Goal: Use online tool/utility: Utilize a website feature to perform a specific function

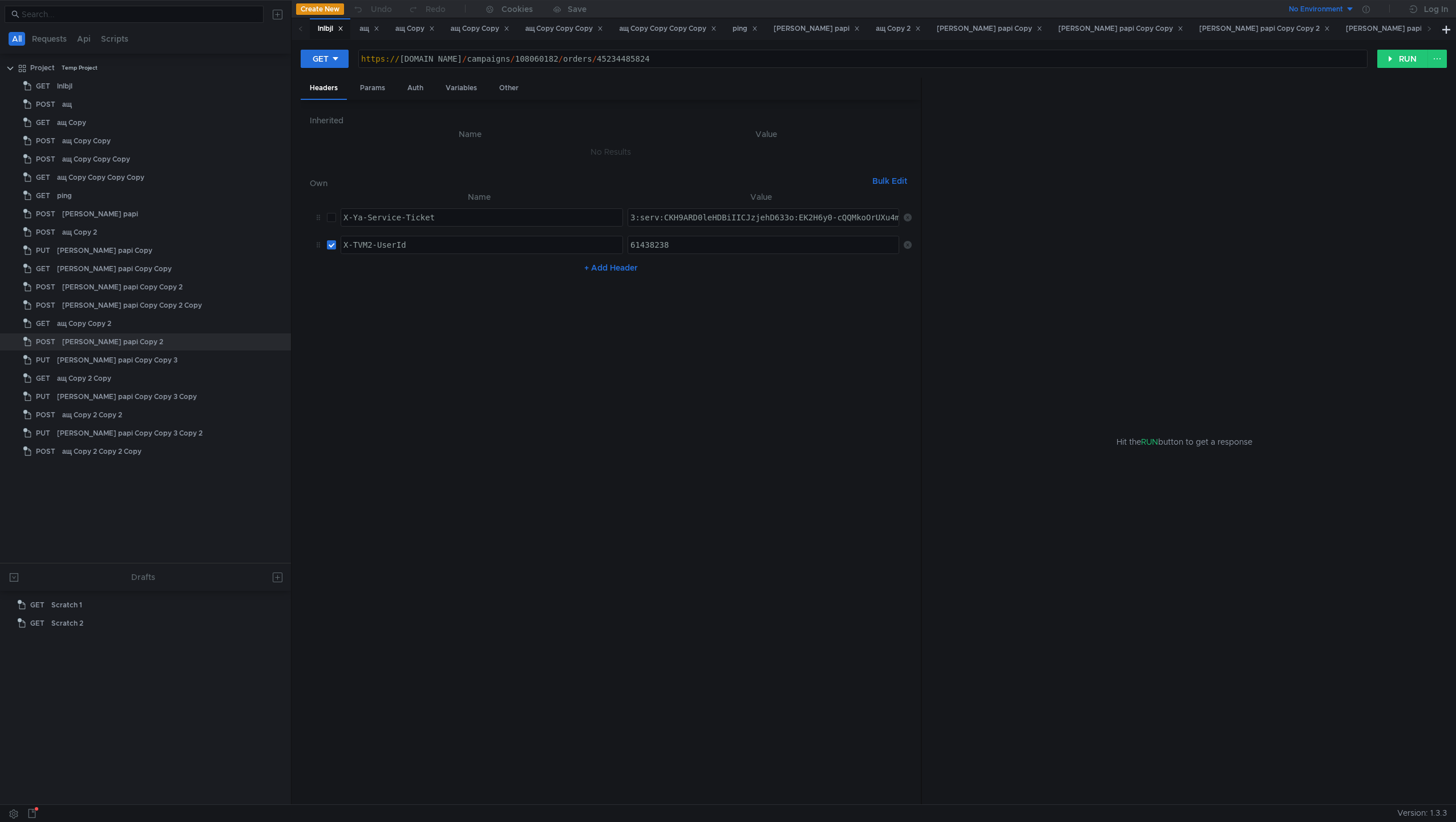
click at [525, 62] on div "https:// [DOMAIN_NAME] / campaigns / 108060182 / orders / 45234485824" at bounding box center [863, 68] width 1008 height 27
type textarea "[URL][DOMAIN_NAME]"
click at [552, 60] on div "https:// [DOMAIN_NAME] / campaigns / 108060182 / orders / 45234485824" at bounding box center [863, 68] width 1008 height 27
click at [477, 32] on div "ащ Copy Copy" at bounding box center [480, 29] width 59 height 12
click at [483, 30] on div "ащ Copy Copy" at bounding box center [480, 29] width 59 height 12
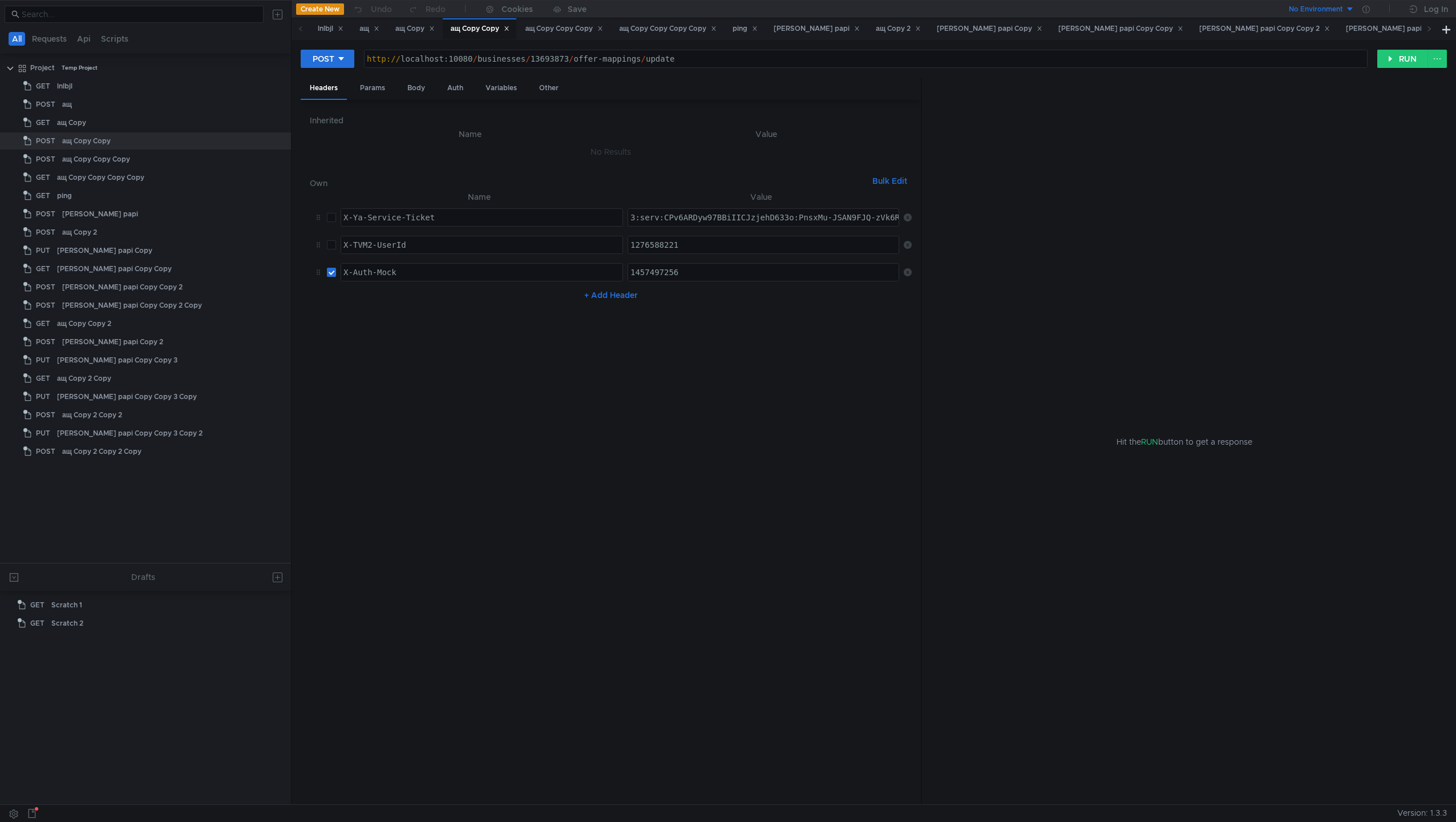
click at [329, 272] on input "checkbox" at bounding box center [331, 272] width 9 height 9
checkbox input "false"
click at [614, 296] on button "+ Add Header" at bounding box center [611, 295] width 63 height 14
click at [436, 300] on div at bounding box center [482, 308] width 281 height 27
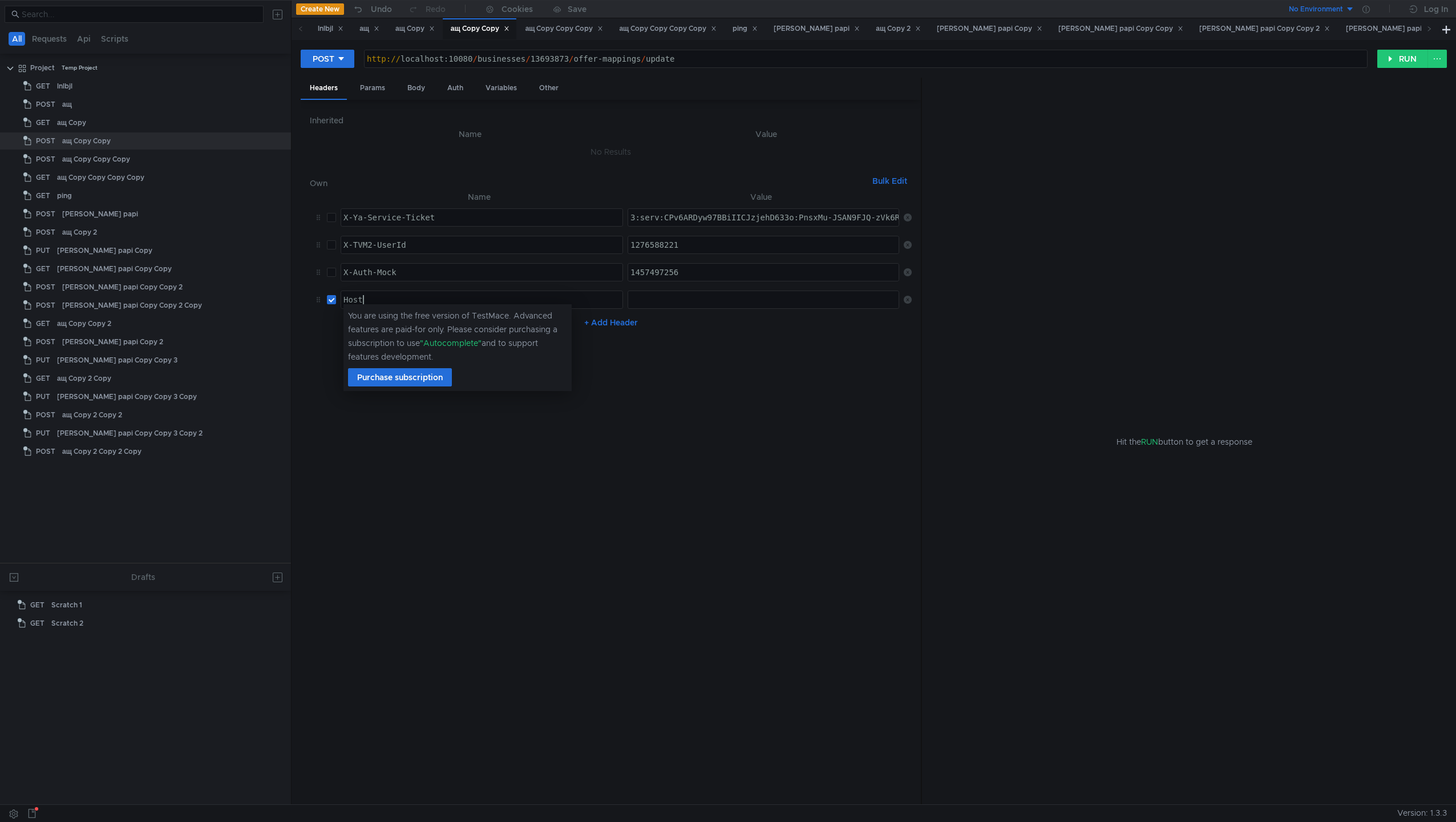
scroll to position [0, 1]
type textarea "Host"
click at [711, 403] on nz-table "Name Value X-Ya-Service-Ticket הההההההההההההההההההההההההההההההההההההההההההההההה…" at bounding box center [610, 493] width 602 height 606
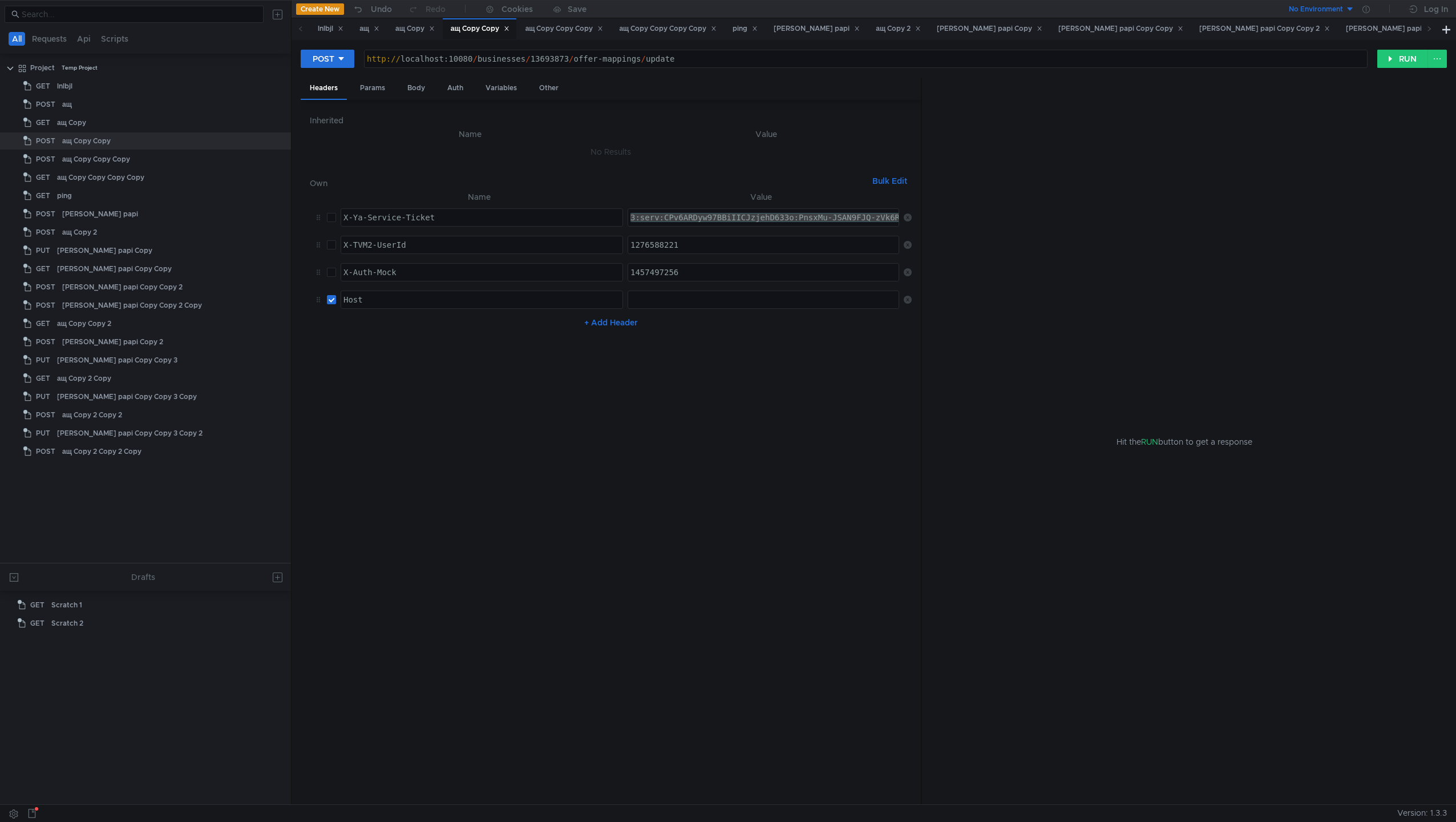
paste textarea "J3_ARCTgL_FBiIRCPrfehDp8nsg_6nTkaXU_gE:K_hgXRRfBHZLG0nqNcqP8uO1UXMg3yQFN8Z0ZGiz…"
type textarea "3:serv:CJ3_ARCTgL_FBiIRCPrfehDp8nsg_6nTkaXU_gE:K_hgXRRfBHZLG0nqNcqP8uO1UXMg3yQF…"
click at [569, 387] on nz-table "Name Value X-Ya-Service-Ticket הההההההההההההההההההההההההההההההההההההההההההההההה…" at bounding box center [610, 493] width 602 height 606
click at [333, 215] on input "checkbox" at bounding box center [331, 217] width 9 height 9
checkbox input "true"
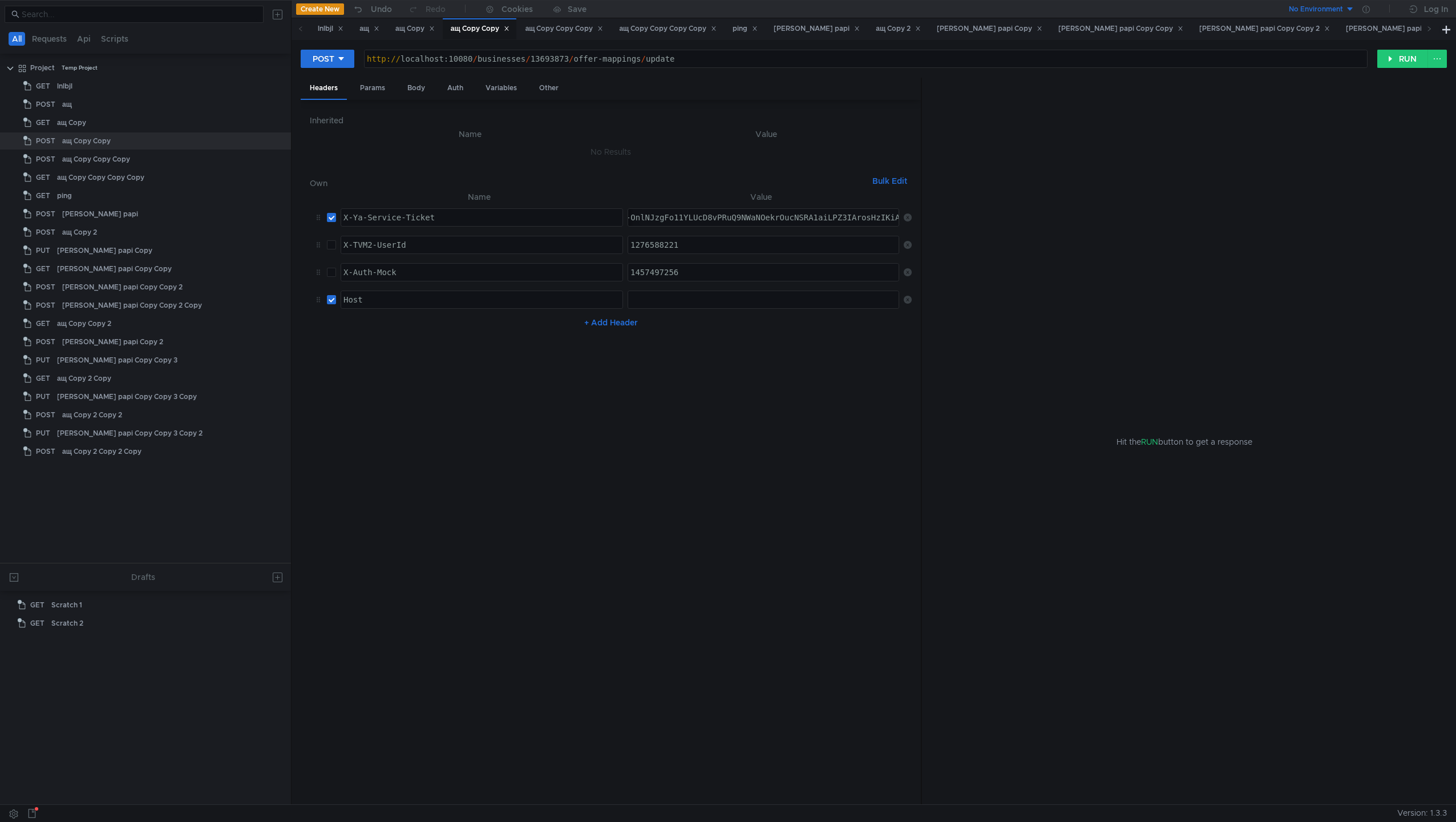
click at [704, 299] on div at bounding box center [764, 308] width 273 height 27
paste textarea "[DOMAIN_NAME]"
type textarea "[DOMAIN_NAME]"
click at [661, 61] on div "http:// localhost:10080 / businesses / 13693873 / offer-mappings / update" at bounding box center [866, 68] width 1003 height 27
drag, startPoint x: 689, startPoint y: 61, endPoint x: 482, endPoint y: 58, distance: 207.0
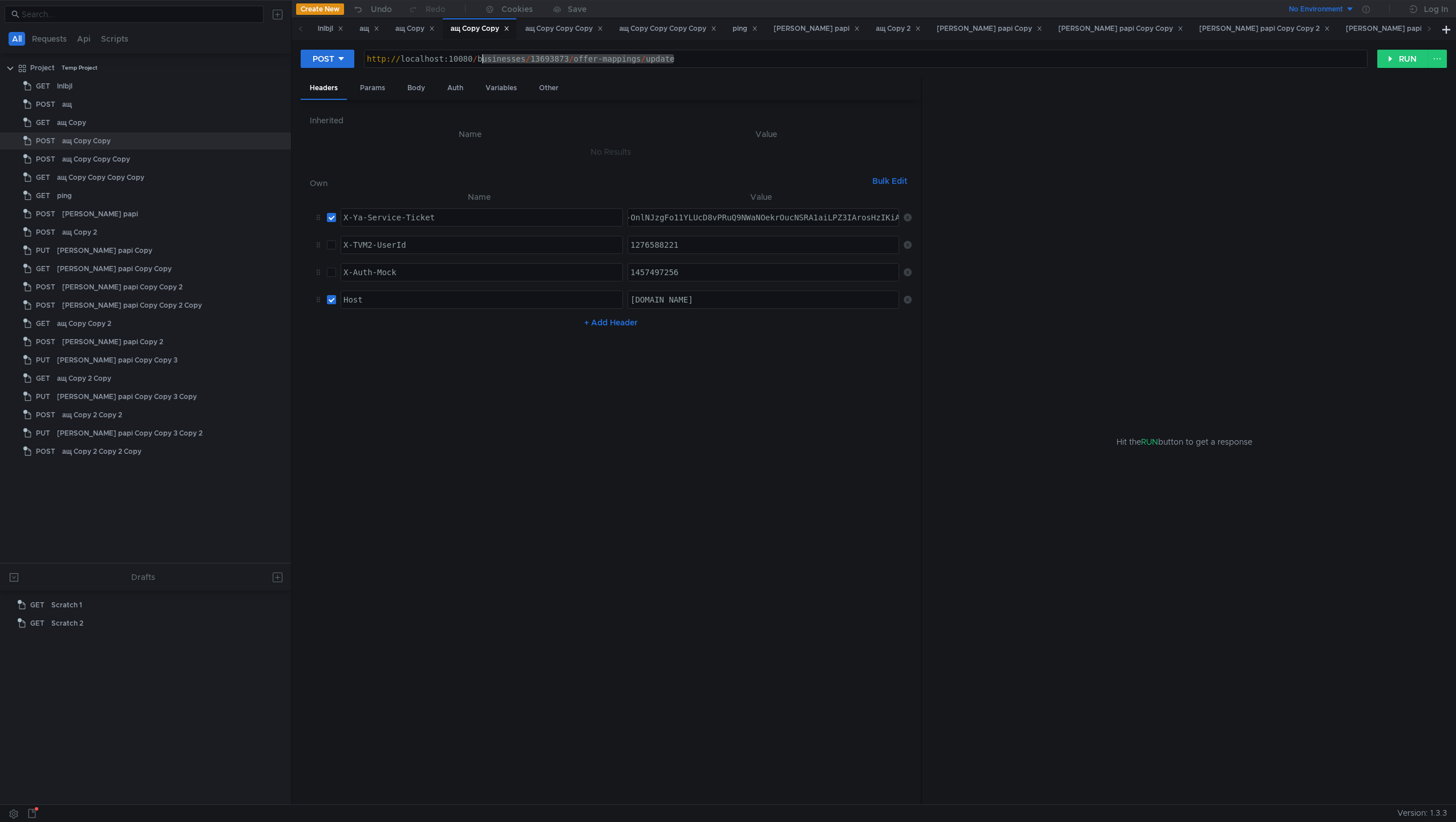
click at [482, 59] on div "http:// localhost:10080 / businesses / 13693873 / offer-mappings / update" at bounding box center [866, 68] width 1003 height 27
paste textarea "/partners/{partnerId}/papi/orders/{orderId}"
click at [477, 58] on div "http:// localhost:11080 // partners / {partnerId} / papi / orders / {orderId}" at bounding box center [866, 68] width 1003 height 27
click at [344, 61] on icon at bounding box center [341, 59] width 8 height 8
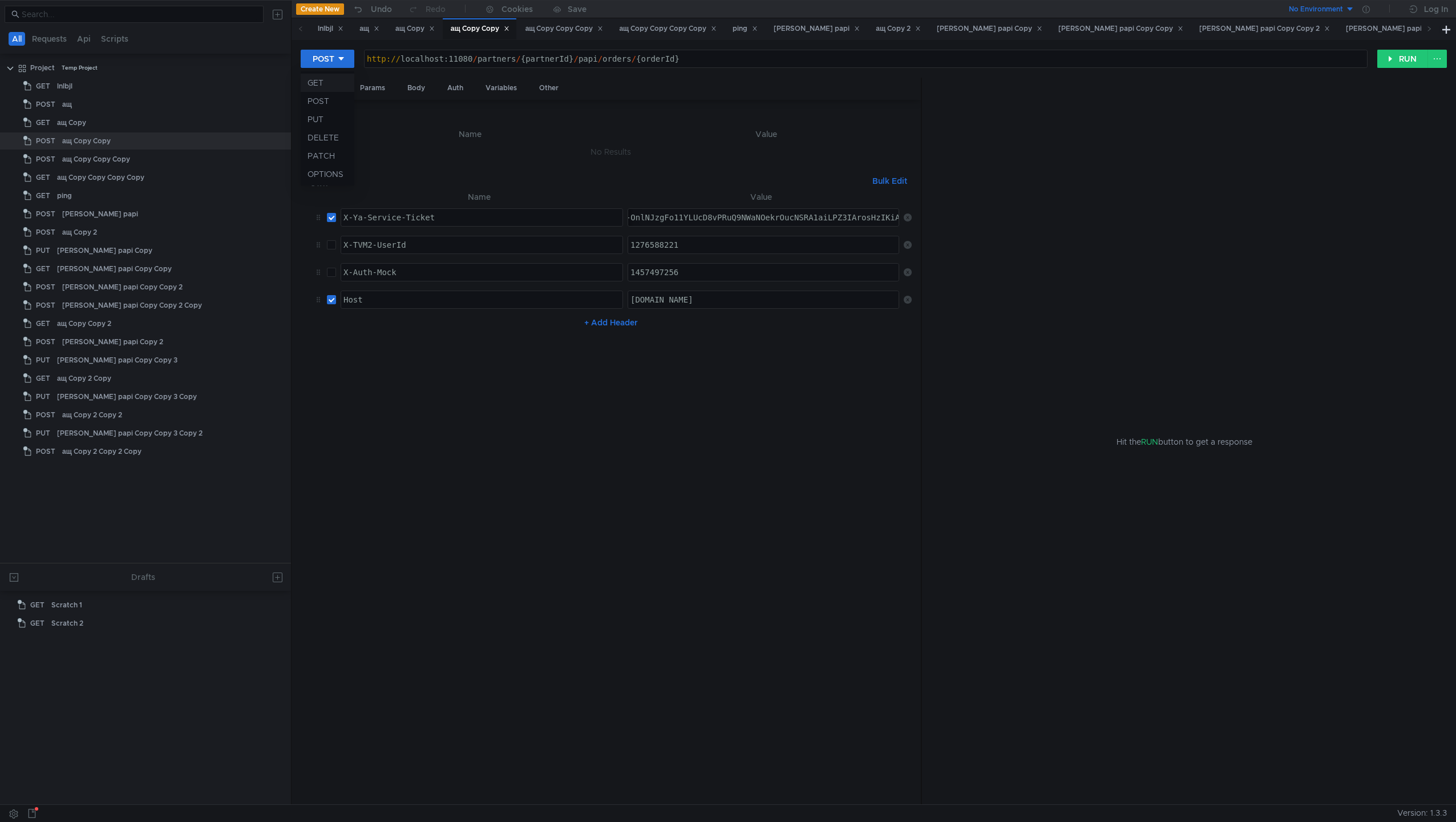
click at [325, 83] on li "GET" at bounding box center [327, 83] width 54 height 18
click at [316, 56] on div "GET" at bounding box center [320, 59] width 16 height 13
click at [446, 154] on div at bounding box center [728, 411] width 1456 height 822
click at [320, 61] on div "GET" at bounding box center [320, 59] width 16 height 13
click at [517, 183] on div at bounding box center [728, 411] width 1456 height 822
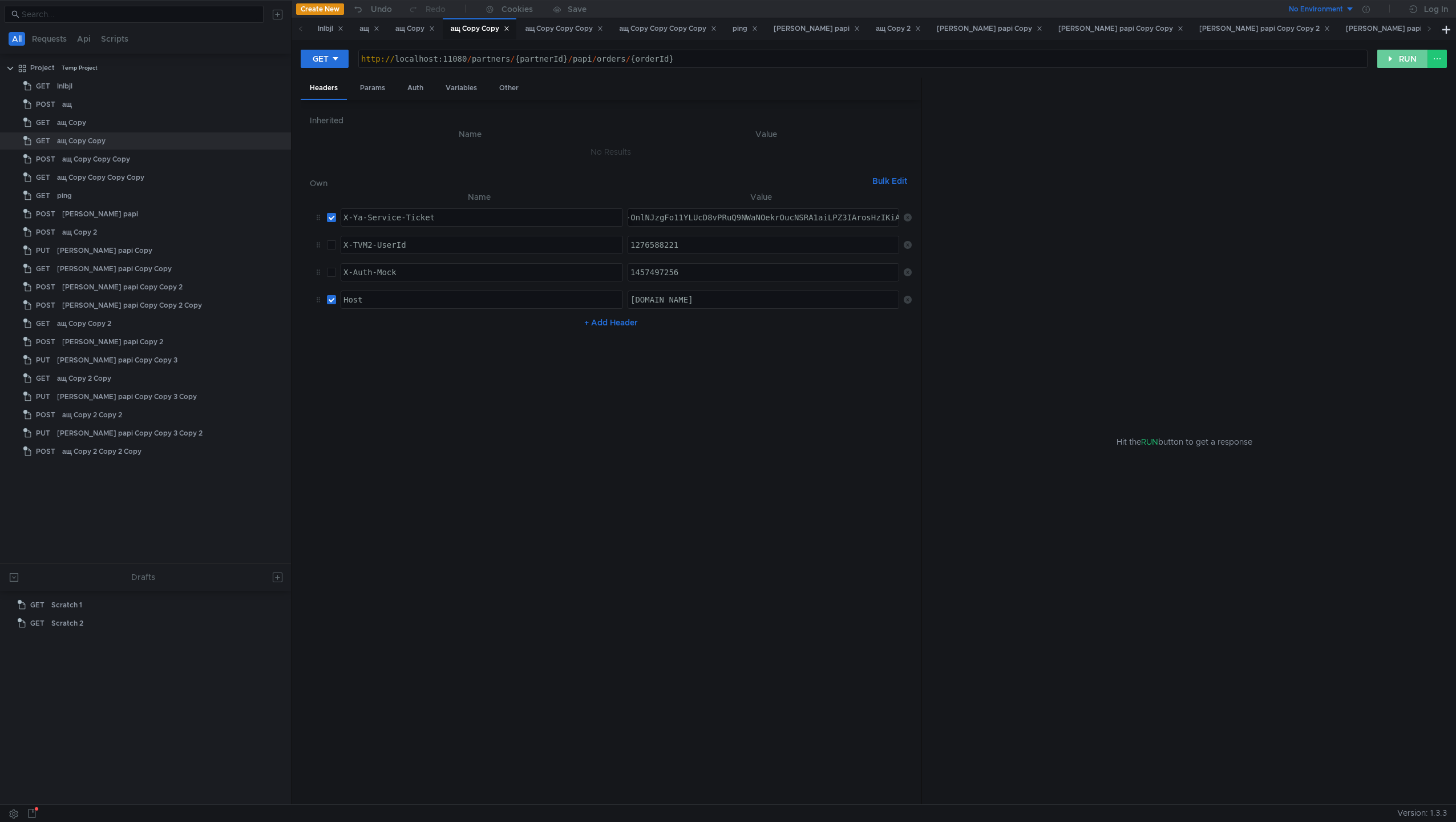
click at [981, 56] on button "RUN" at bounding box center [1403, 59] width 51 height 18
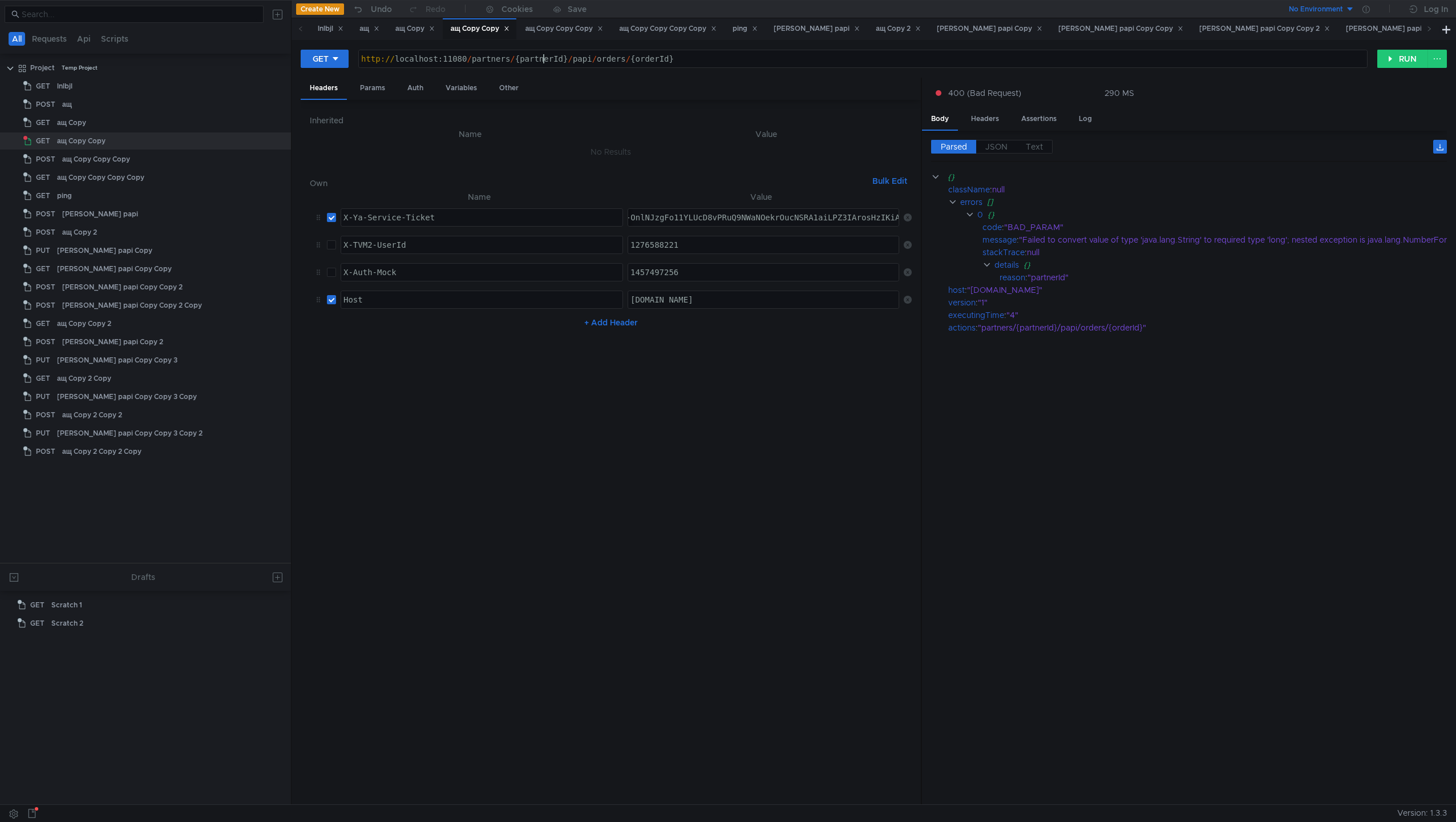
click at [541, 61] on div "http:// localhost:11080 / partners / {partnerId} / papi / orders / {orderId}" at bounding box center [863, 68] width 1008 height 27
drag, startPoint x: 541, startPoint y: 61, endPoint x: 545, endPoint y: 89, distance: 28.3
click at [541, 66] on div "http:// localhost:11080 / partners / {partnerId} / papi / orders / {orderId}" at bounding box center [863, 68] width 1008 height 27
paste textarea "4852854"
click at [638, 59] on div "http:// localhost:11080 / partners / 4852854 / papi / orders / {orderId}" at bounding box center [863, 68] width 1008 height 27
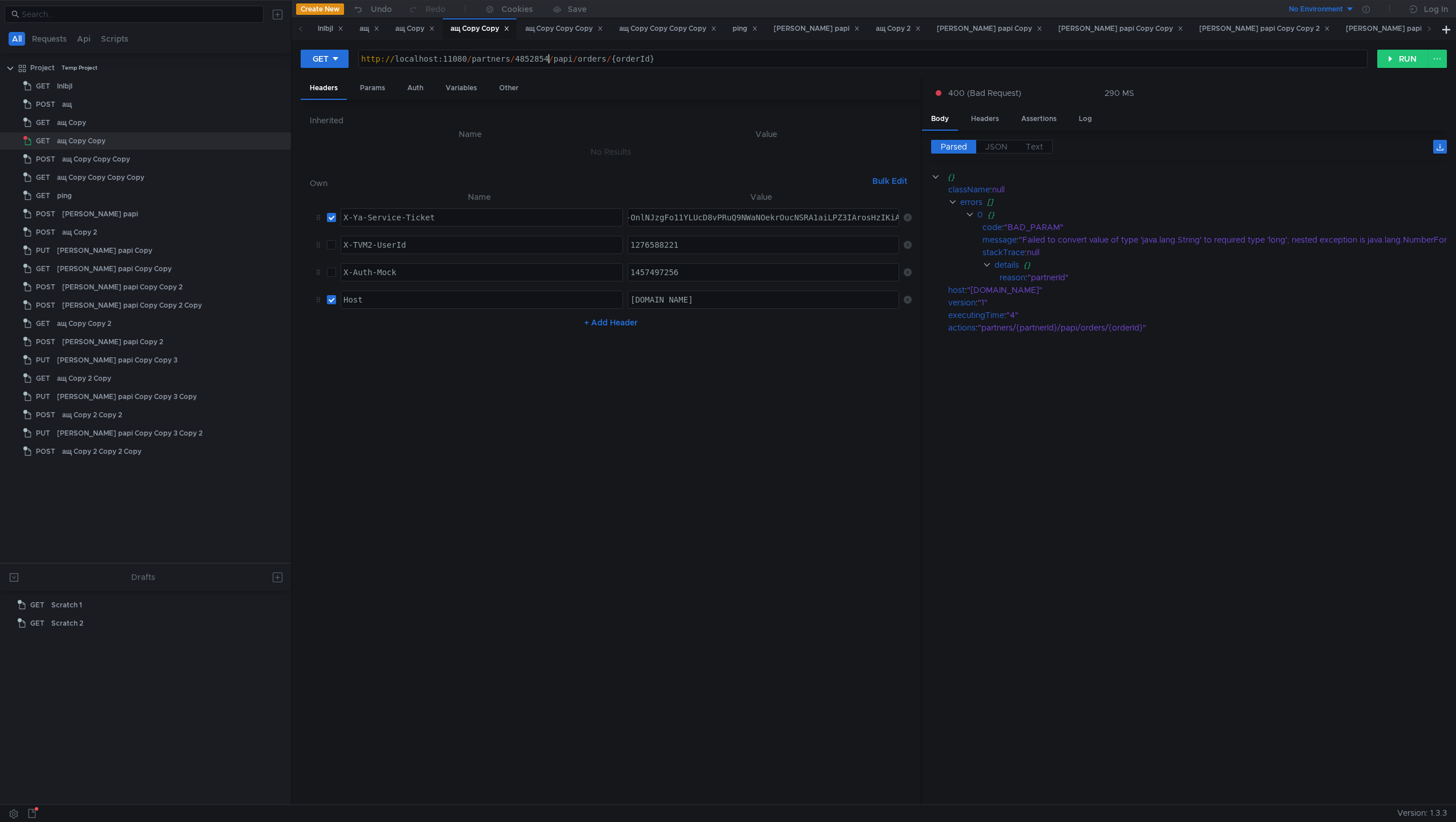
click at [638, 59] on div "http:// localhost:11080 / partners / 4852854 / papi / orders / {orderId}" at bounding box center [863, 68] width 1008 height 27
paste textarea "48071284801"
click at [310, 57] on button "GET" at bounding box center [324, 59] width 48 height 18
click at [315, 51] on div at bounding box center [728, 411] width 1456 height 822
click at [319, 59] on div "GET" at bounding box center [320, 59] width 16 height 13
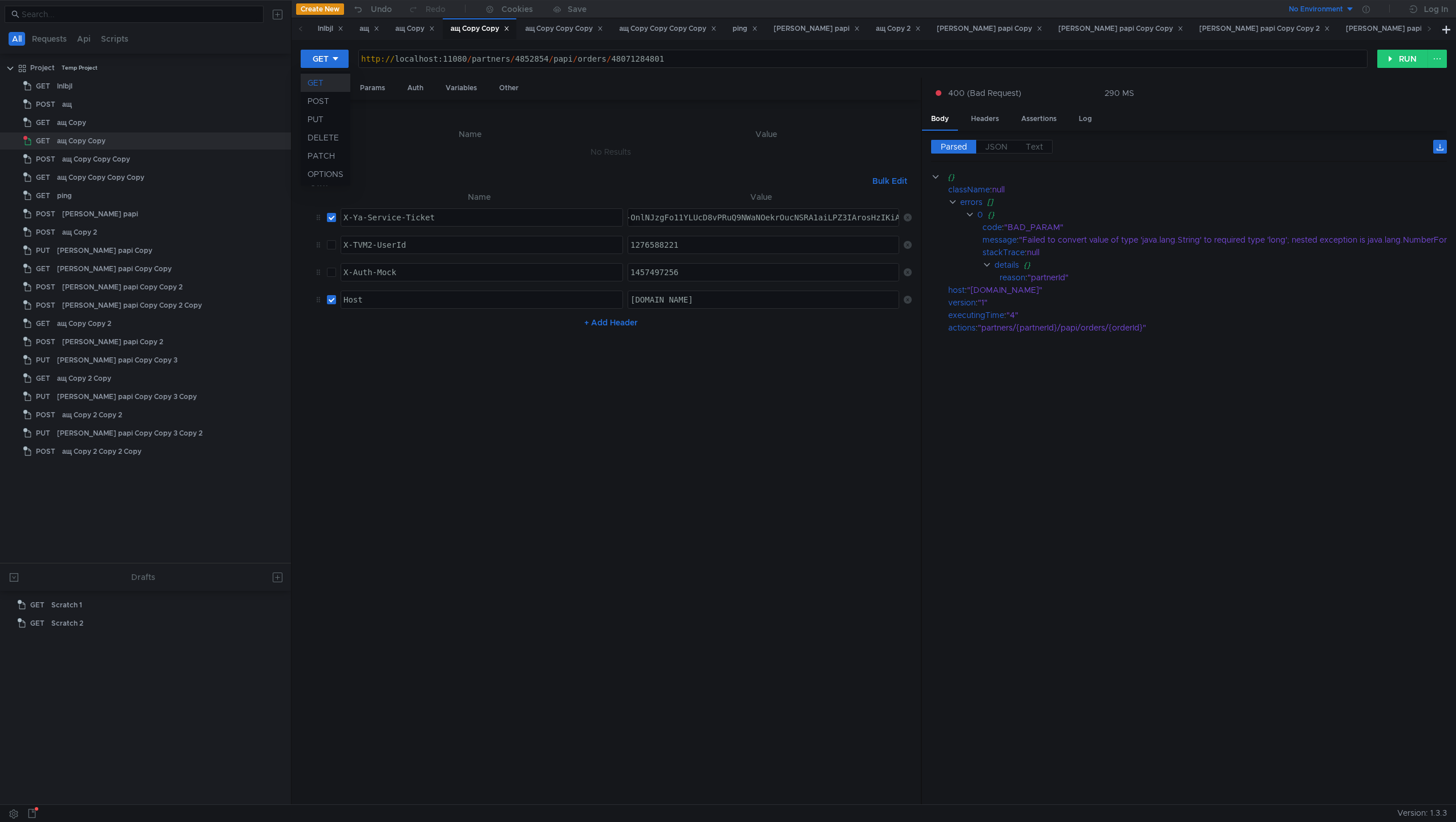
click at [981, 433] on div at bounding box center [728, 411] width 1456 height 822
click at [981, 57] on button "RUN" at bounding box center [1403, 59] width 51 height 18
click at [645, 63] on div "http:// localhost:11080 / partners / 4852854 / papi / orders / 48071284801" at bounding box center [863, 68] width 1008 height 27
click at [529, 59] on div "http:// localhost:11080 / partners / 4852854 / papi / orders / 48071284801" at bounding box center [863, 68] width 1008 height 27
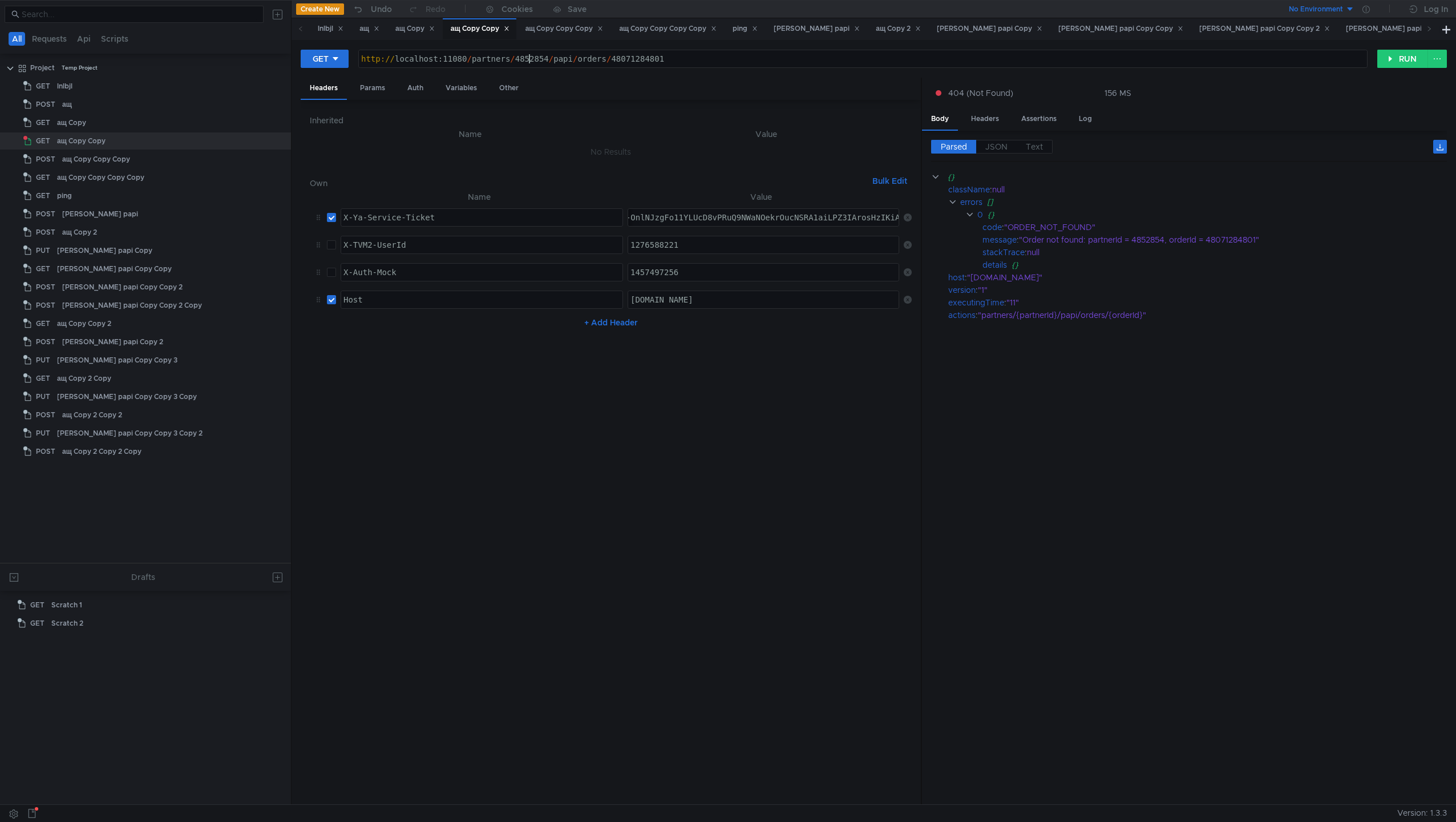
click at [529, 59] on div "http:// localhost:11080 / partners / 4852854 / papi / orders / 48071284801" at bounding box center [863, 68] width 1008 height 27
click at [642, 60] on div "http:// localhost:11080 / partners / 4852854 / papi / orders / 48071284801" at bounding box center [863, 68] width 1008 height 27
click at [536, 58] on div "http:// localhost:11080 / partners / 4852854 / papi / orders / 48071284801" at bounding box center [863, 68] width 1008 height 27
paste textarea "28611763"
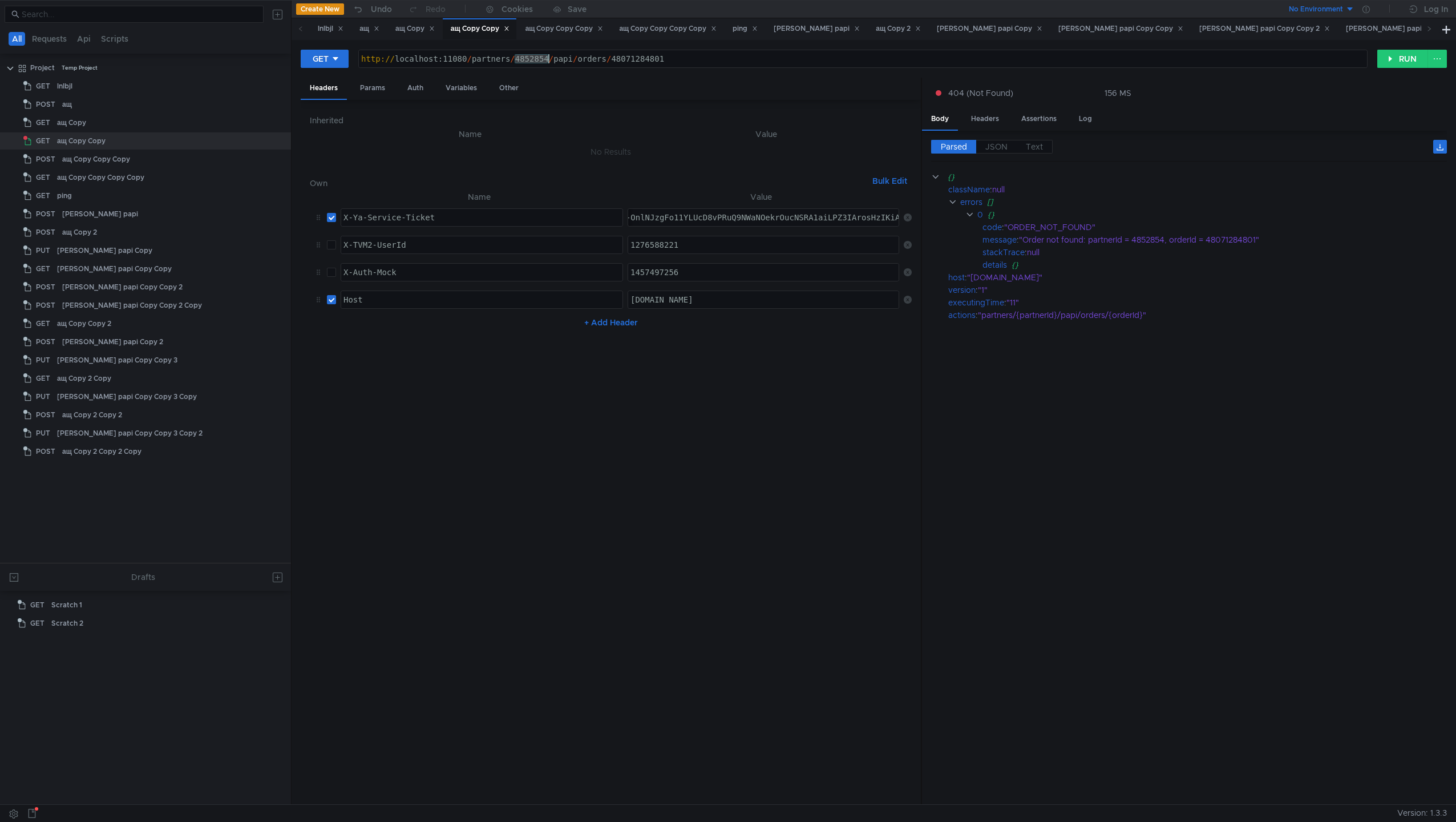
type textarea "[URL]"
click at [981, 54] on button "RUN" at bounding box center [1403, 59] width 51 height 18
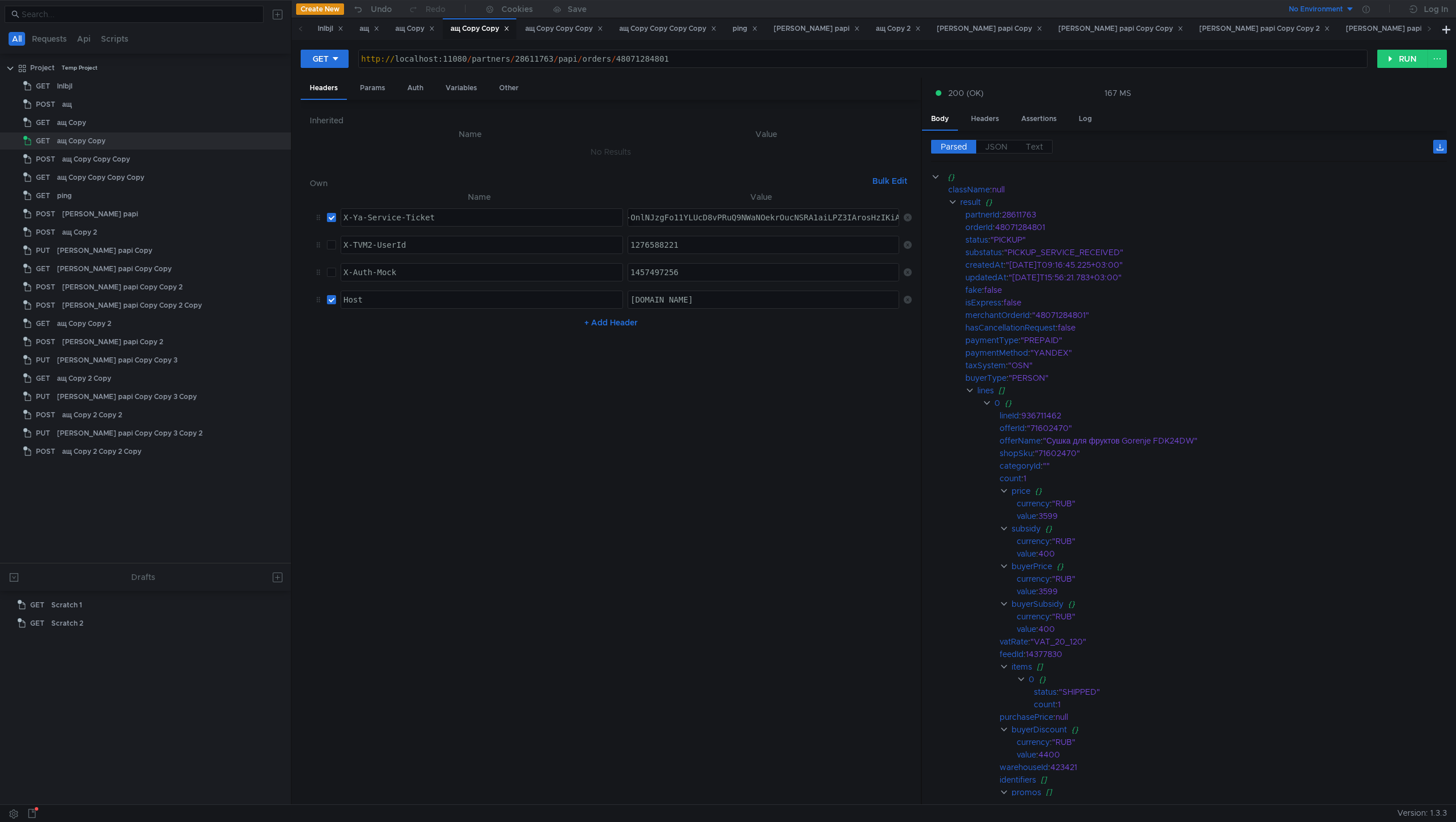
click at [981, 154] on div "Parsed JSON Text" at bounding box center [1189, 150] width 516 height 22
click at [981, 145] on span "JSON" at bounding box center [996, 147] width 22 height 10
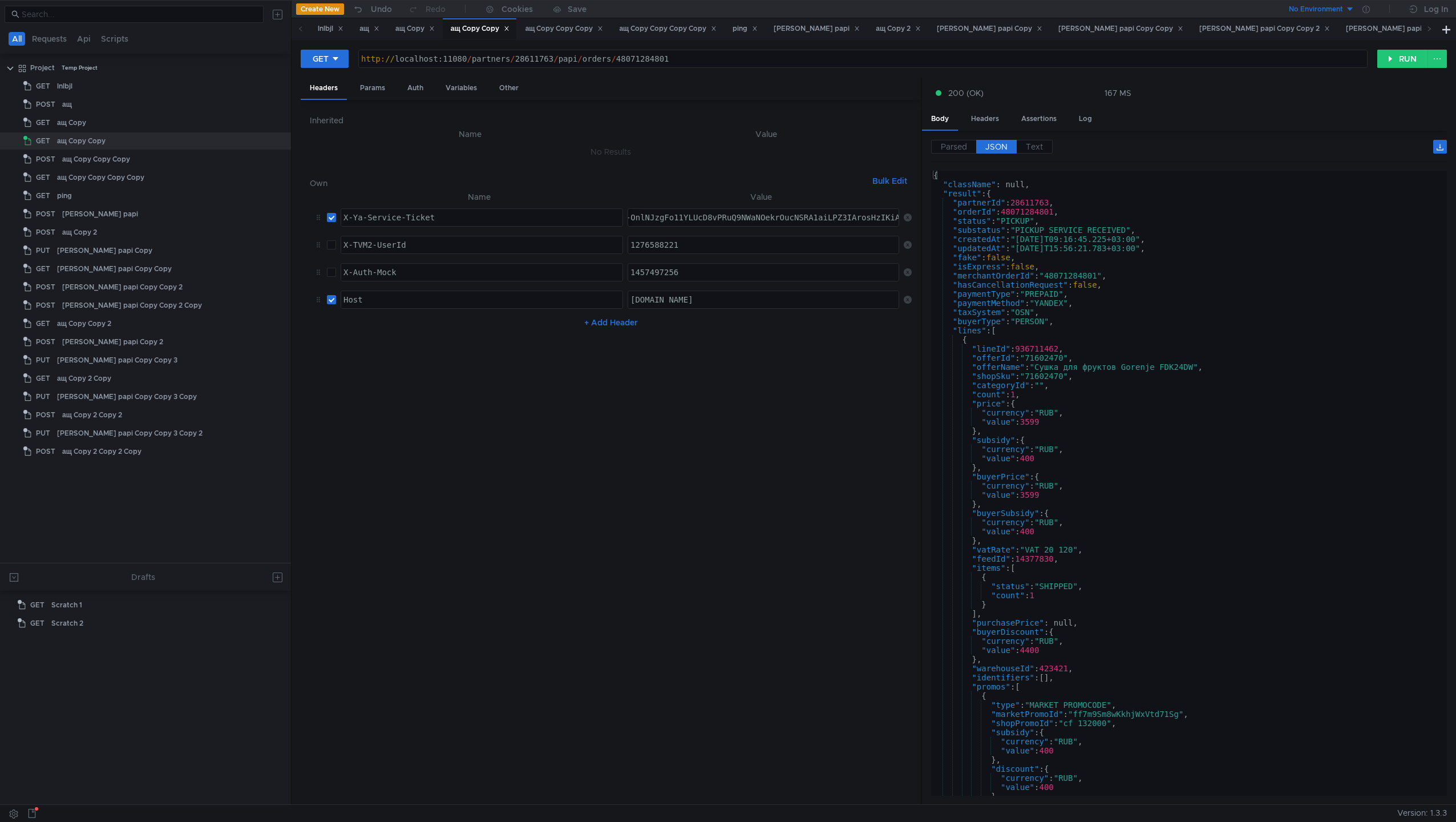
type textarea "},"
click at [981, 505] on div "{ "className" : null, "result" : { "partnerId" : 28611763 , "orderId" : 4807128…" at bounding box center [1187, 493] width 511 height 644
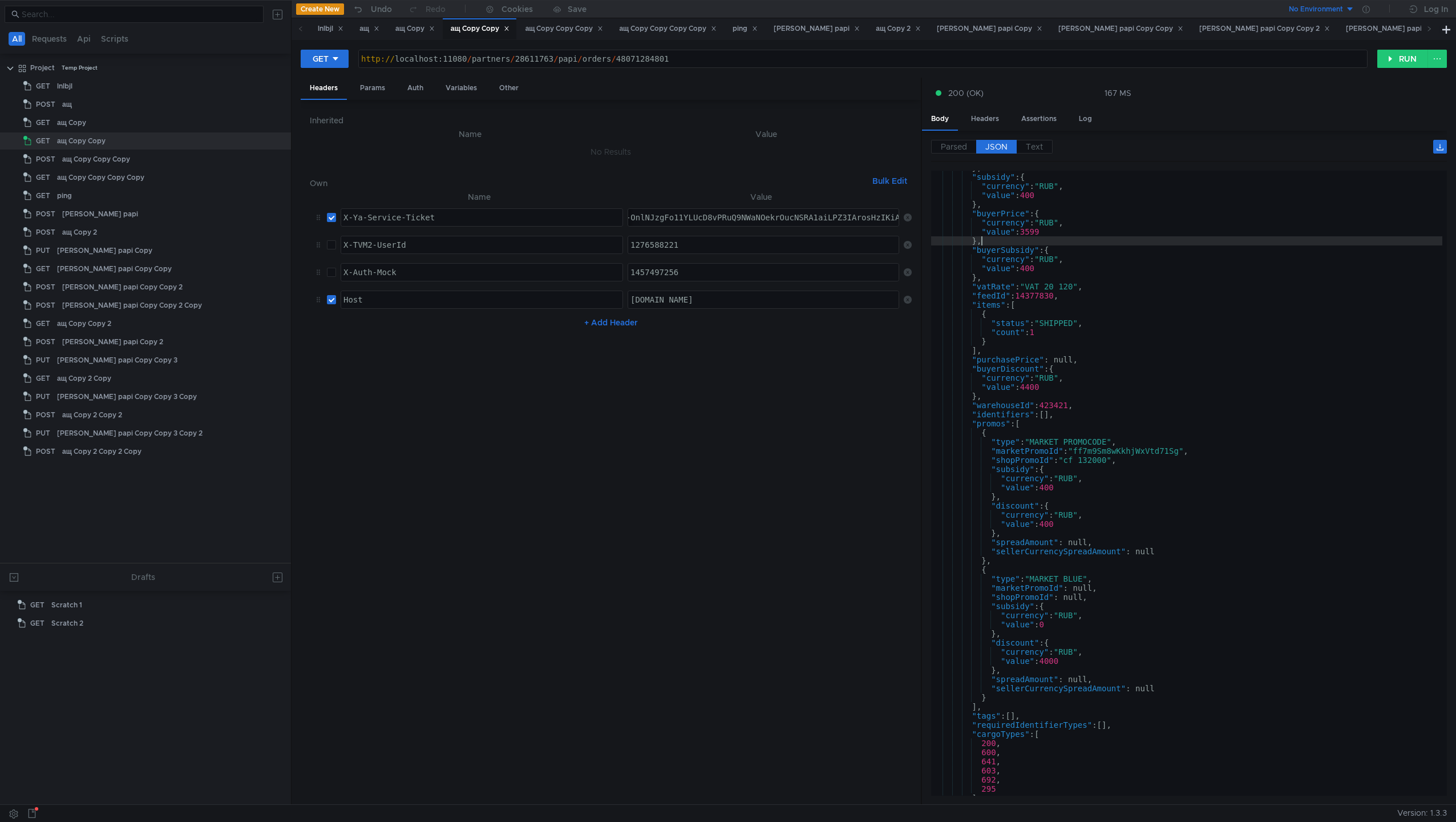
scroll to position [266, 0]
type input "з"
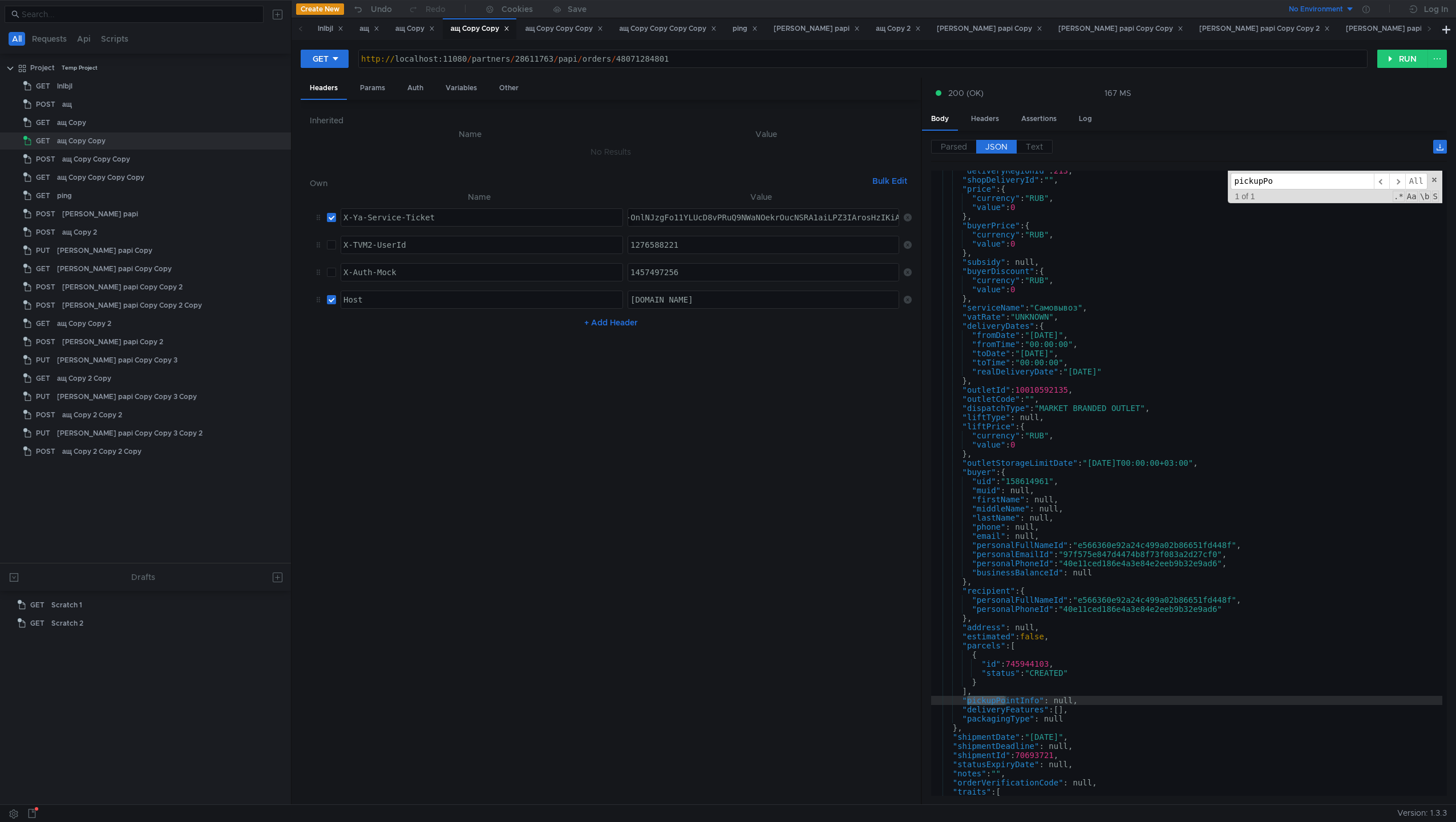
scroll to position [1028, 0]
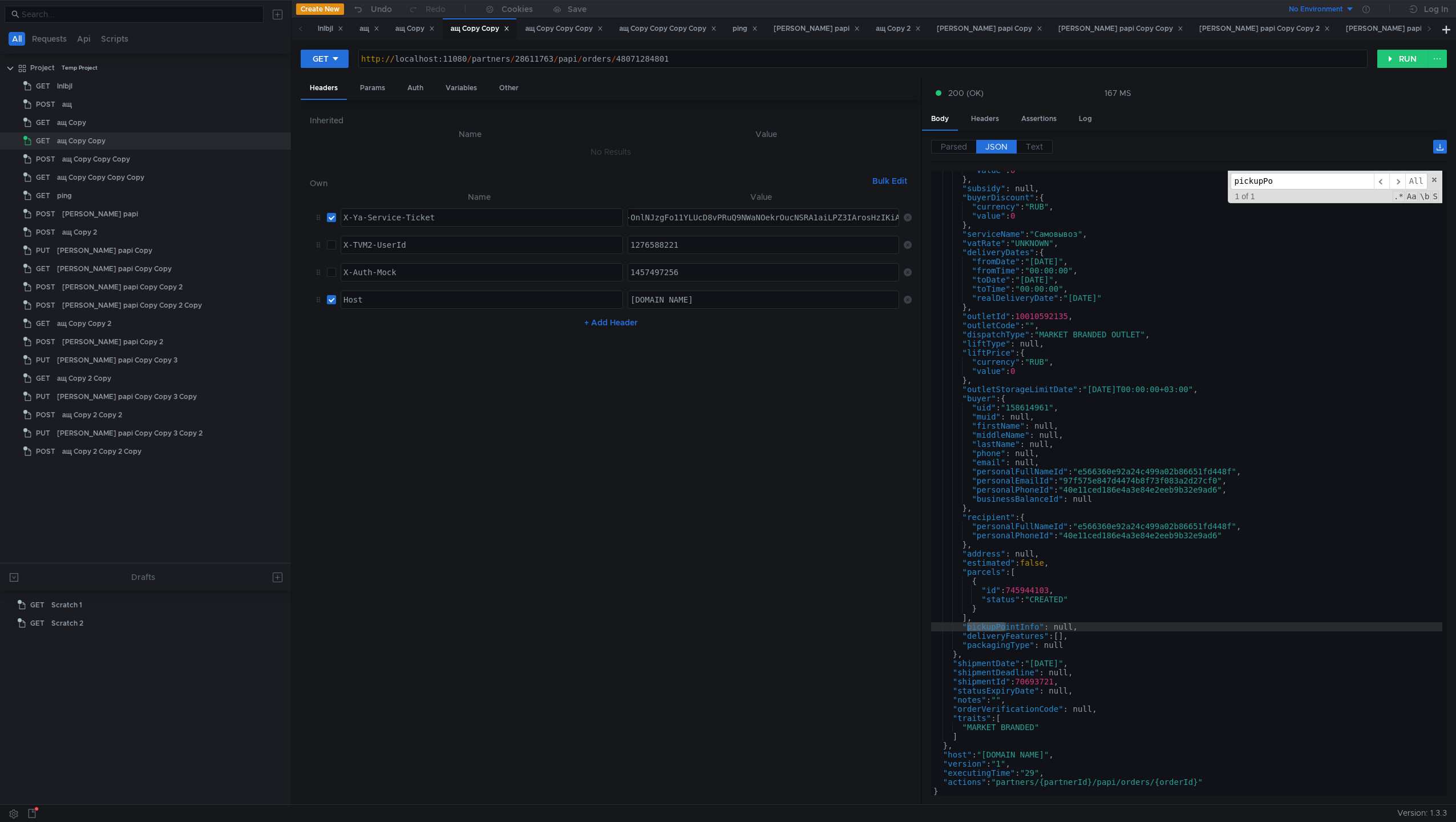
type input "pickupPo"
click at [643, 64] on div "http:// localhost:11080 / partners / 28611763 / papi / orders / 48071284801" at bounding box center [863, 68] width 1008 height 27
paste textarea "11229506"
type textarea "[URL]"
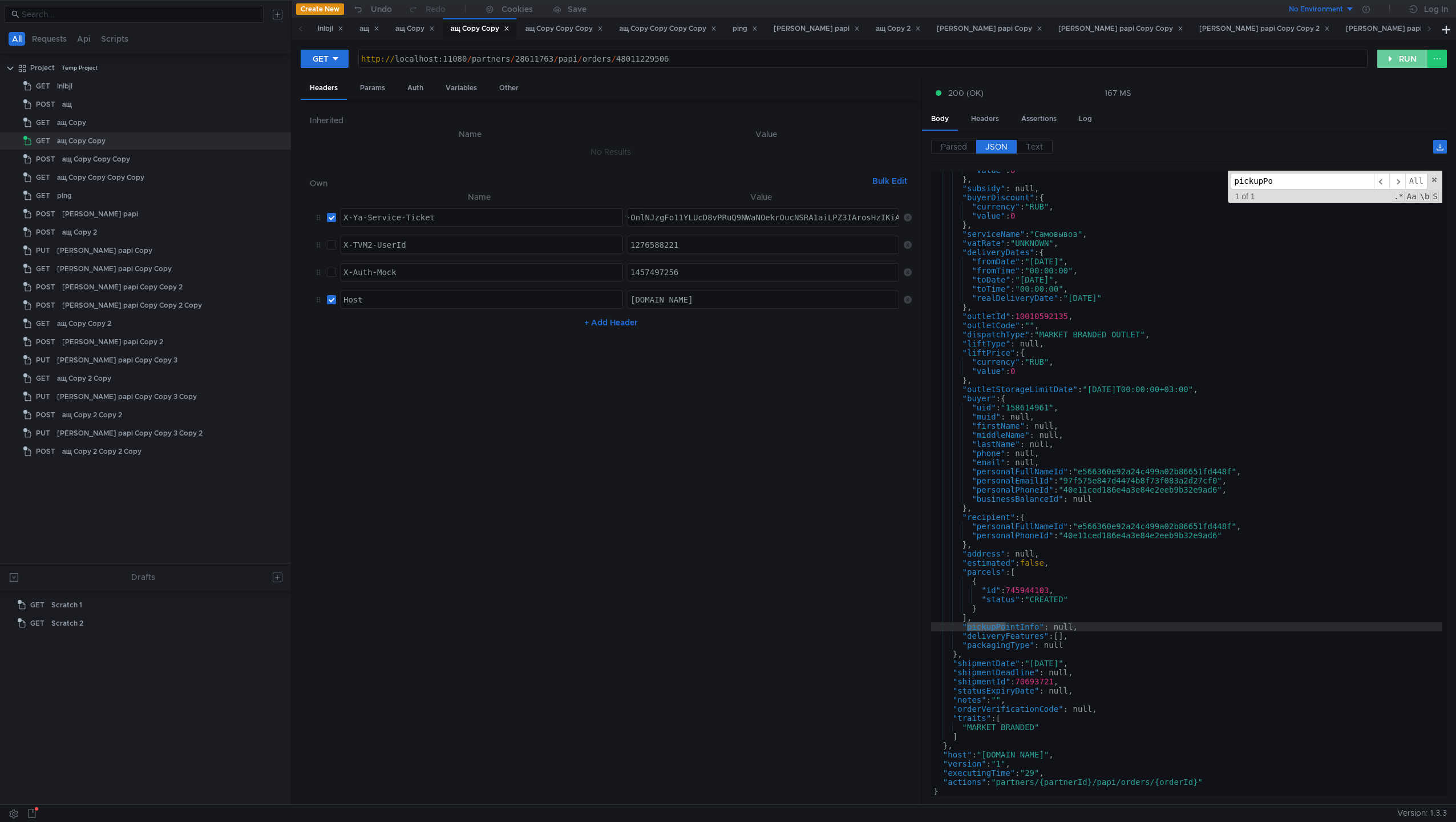
click at [981, 61] on button "RUN" at bounding box center [1403, 59] width 51 height 18
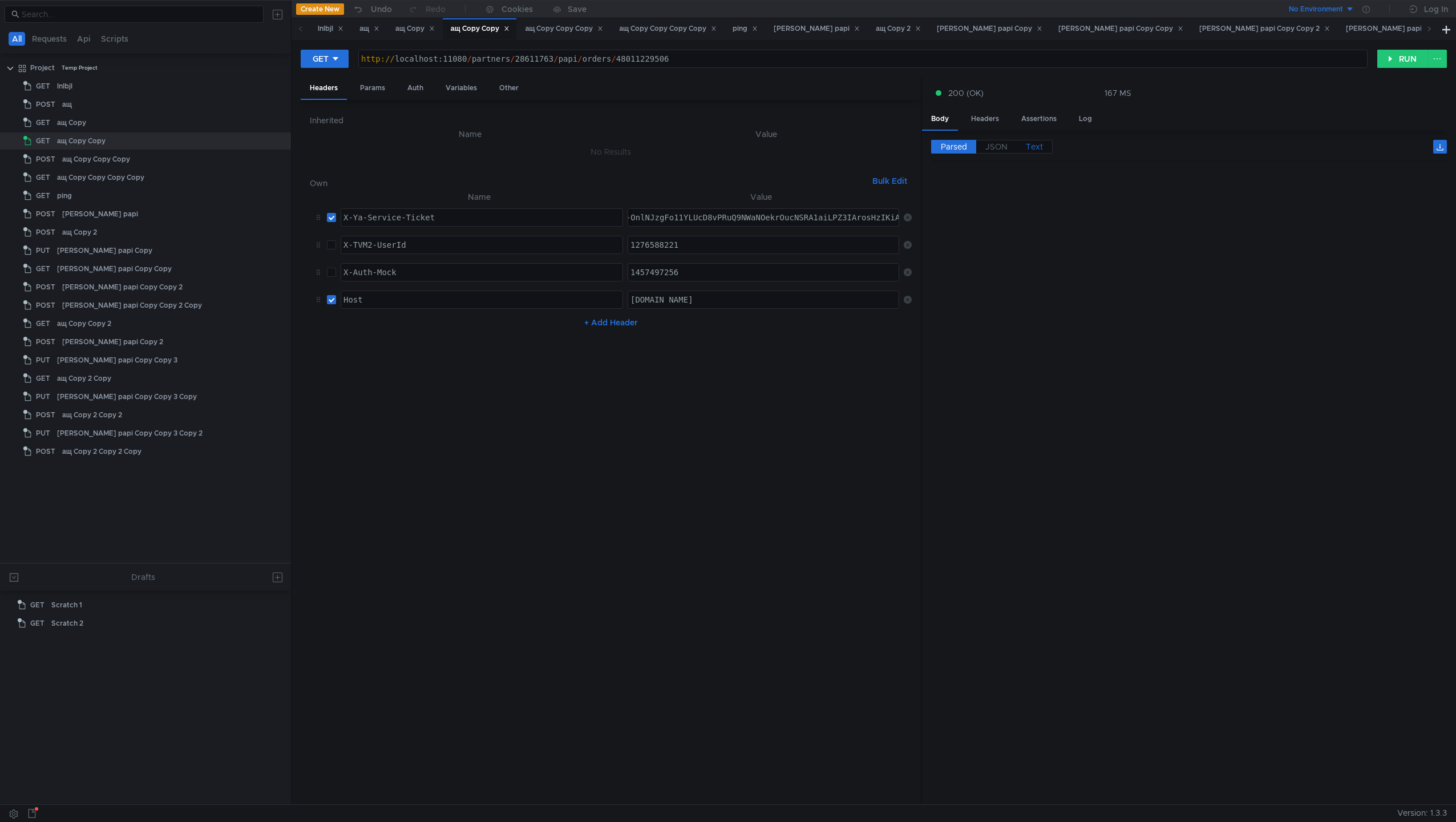
scroll to position [1167, 0]
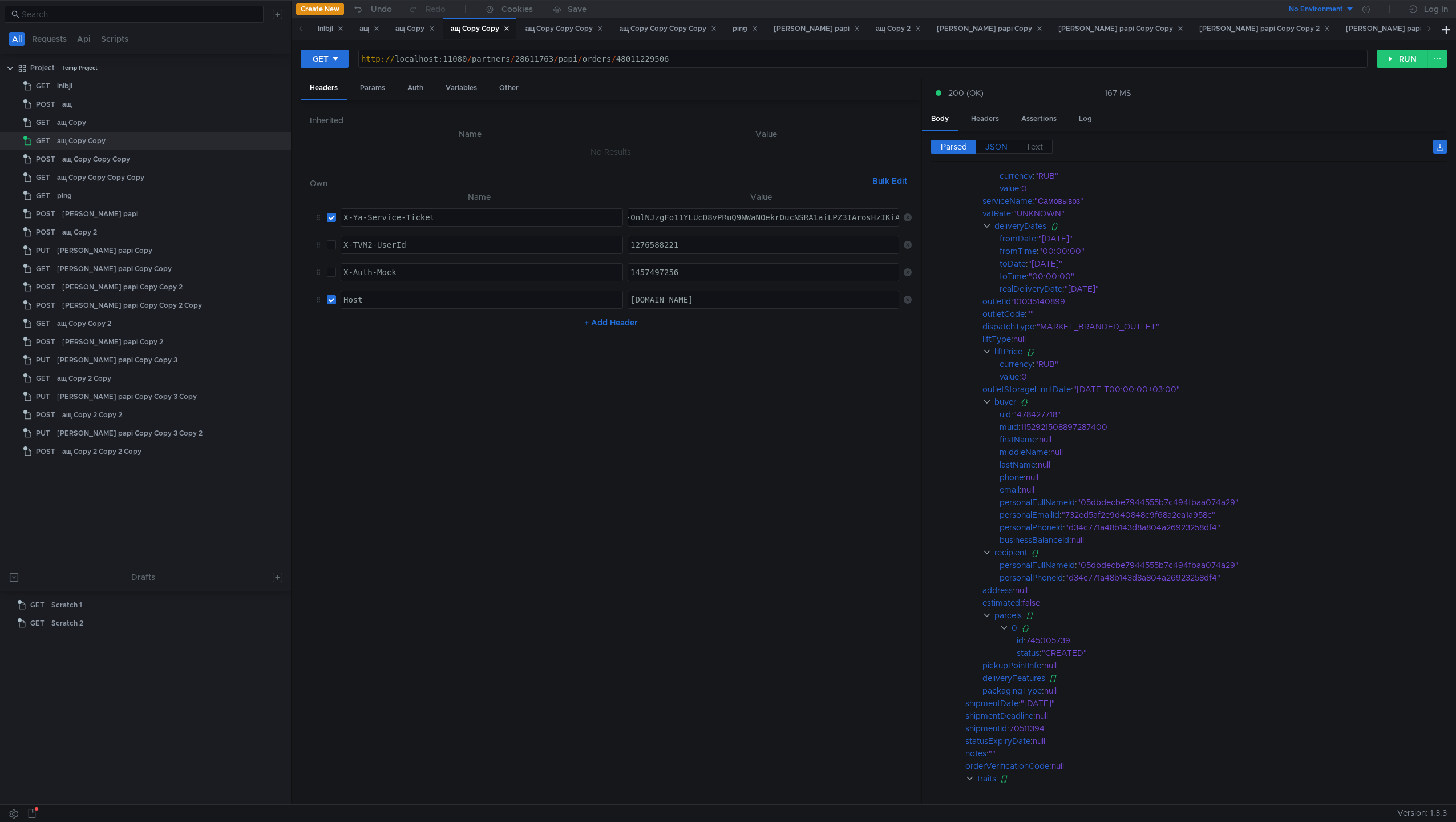
click at [981, 143] on label "JSON" at bounding box center [997, 147] width 41 height 14
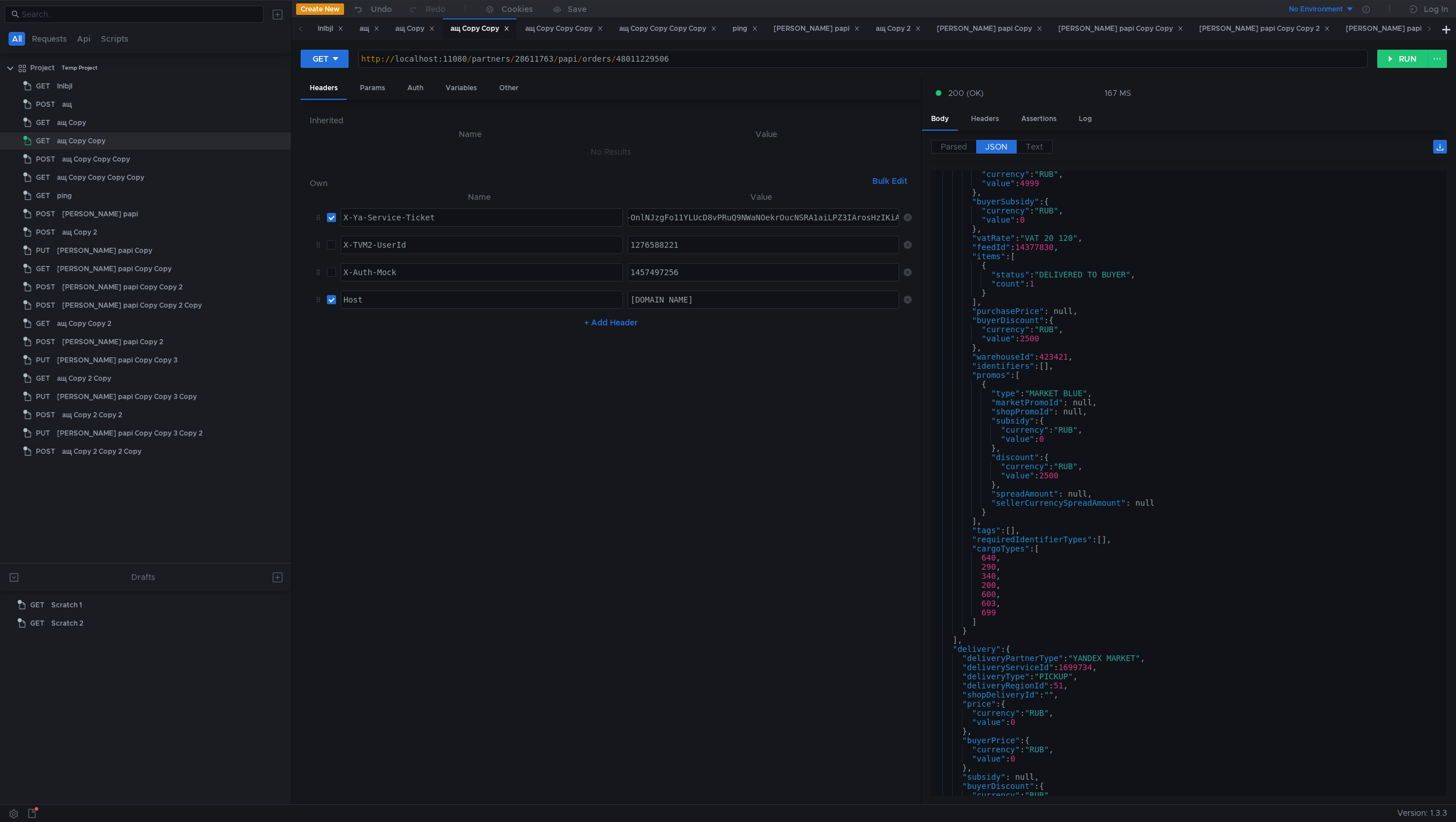
scroll to position [900, 0]
